Goal: Task Accomplishment & Management: Complete application form

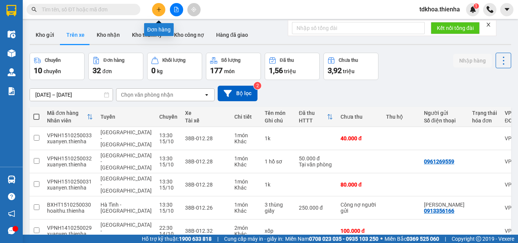
click at [158, 10] on icon "plus" at bounding box center [158, 9] width 5 height 5
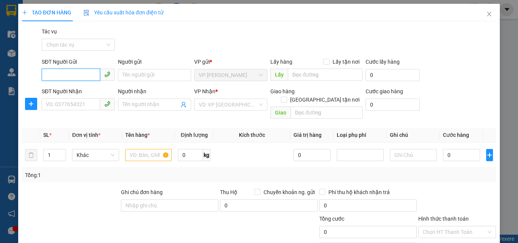
click at [81, 71] on input "SĐT Người Gửi" at bounding box center [71, 75] width 58 height 12
click at [71, 91] on div "0366919080 - kh" at bounding box center [77, 90] width 63 height 8
type input "0366919080"
type input "kh"
type input "0366919080"
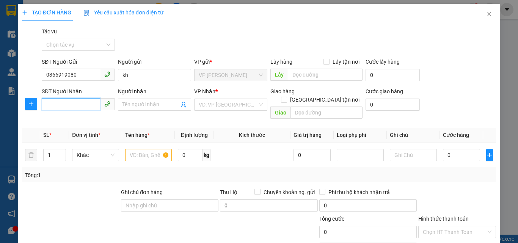
click at [63, 103] on input "SĐT Người Nhận" at bounding box center [71, 104] width 58 height 12
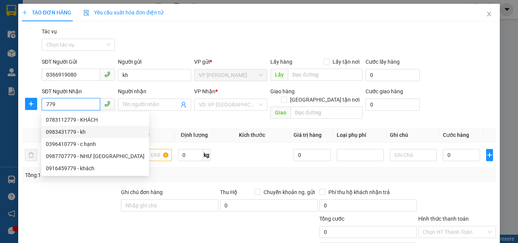
click at [68, 133] on div "0983431779 - kh" at bounding box center [95, 132] width 99 height 8
type input "0983431779"
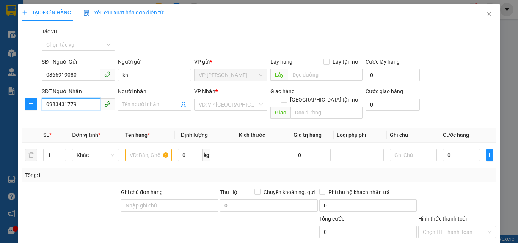
type input "kh"
type input "0983431779"
click at [62, 151] on span "up" at bounding box center [62, 153] width 5 height 5
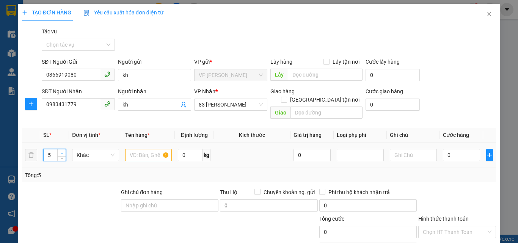
click at [62, 151] on span "up" at bounding box center [62, 153] width 5 height 5
type input "6"
click at [62, 151] on span "up" at bounding box center [62, 153] width 5 height 5
click at [139, 150] on input "text" at bounding box center [148, 155] width 47 height 12
type input "buoi"
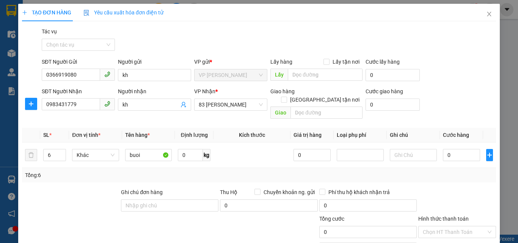
click at [432, 216] on label "Hình thức thanh toán" at bounding box center [443, 219] width 50 height 6
click at [432, 226] on input "Hình thức thanh toán" at bounding box center [454, 231] width 63 height 11
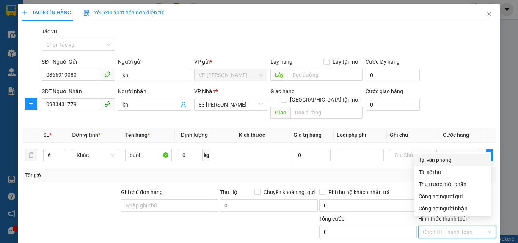
click at [432, 161] on div "Tại văn phòng" at bounding box center [453, 160] width 68 height 8
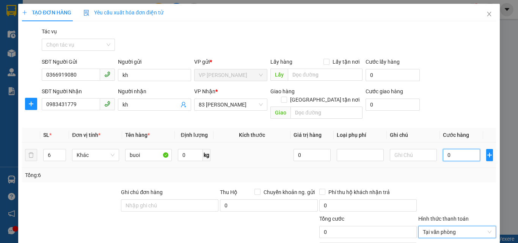
click at [455, 149] on input "0" at bounding box center [461, 155] width 37 height 12
type input "6"
type input "60"
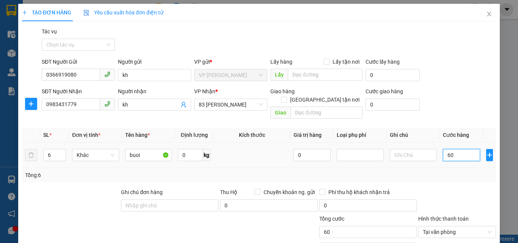
type input "600"
type input "6.000"
type input "60.000"
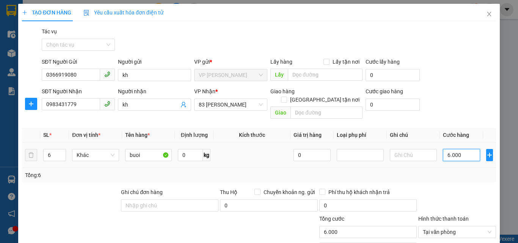
type input "60.000"
type input "600.000"
click at [398, 149] on input "text" at bounding box center [413, 155] width 47 height 12
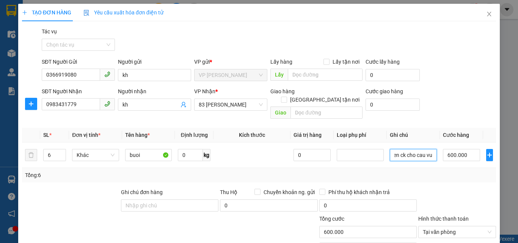
scroll to position [61, 0]
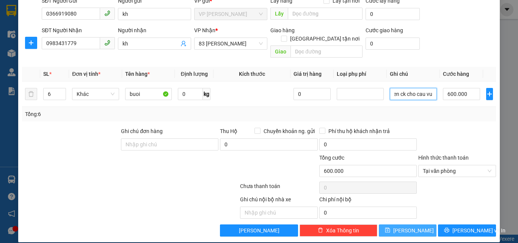
type input "hien ck cho cau vu"
click at [417, 224] on button "[PERSON_NAME]" at bounding box center [408, 230] width 58 height 12
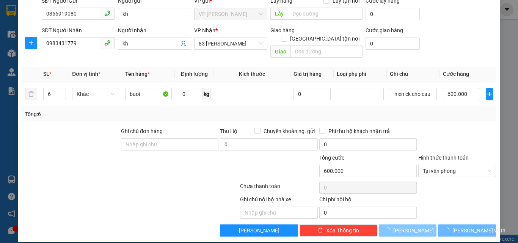
type input "1"
type input "0"
